Goal: Information Seeking & Learning: Learn about a topic

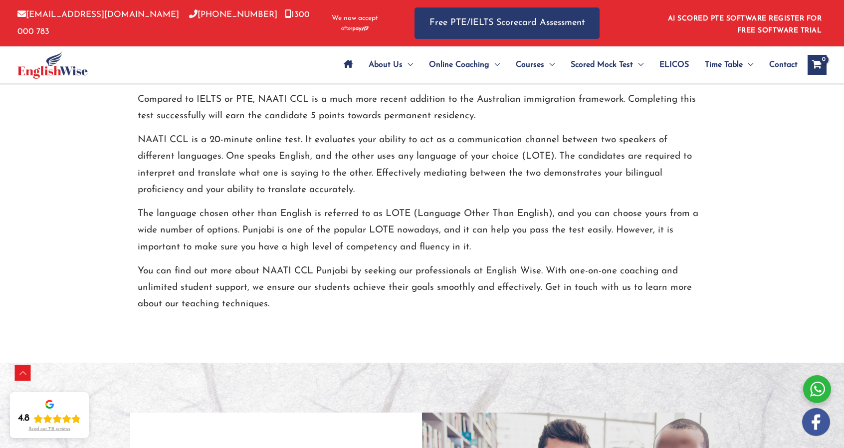
scroll to position [596, 0]
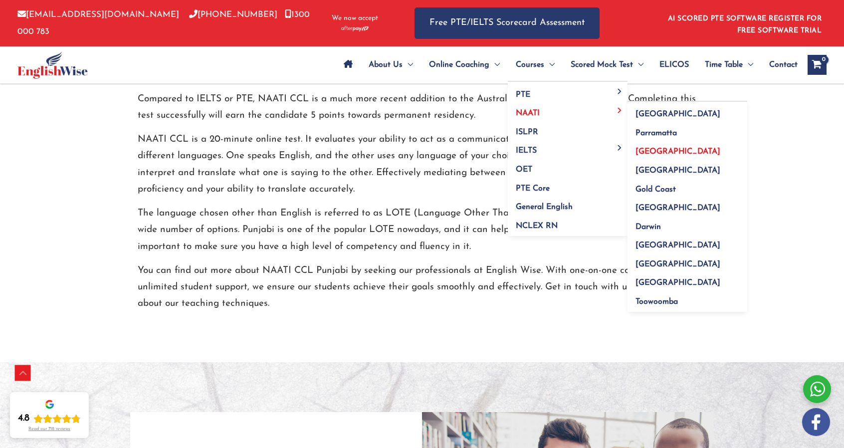
click at [656, 153] on span "[GEOGRAPHIC_DATA]" at bounding box center [677, 152] width 85 height 8
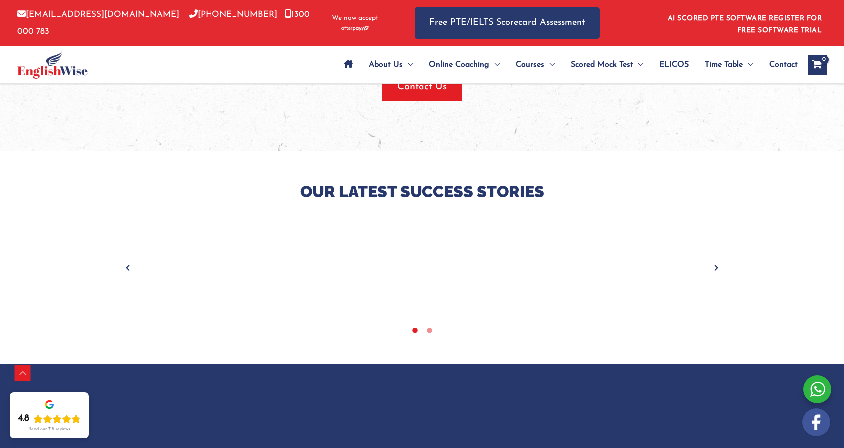
scroll to position [1249, 0]
click at [718, 266] on icon "Next" at bounding box center [716, 268] width 10 height 10
click at [125, 263] on icon "Previous" at bounding box center [128, 268] width 10 height 10
